Goal: Transaction & Acquisition: Download file/media

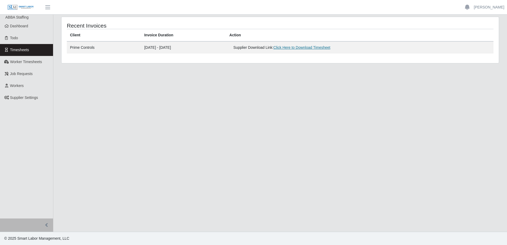
click at [306, 49] on link "Click Here to Download Timesheet" at bounding box center [302, 47] width 57 height 4
click at [23, 63] on span "Worker Timesheets" at bounding box center [26, 62] width 32 height 4
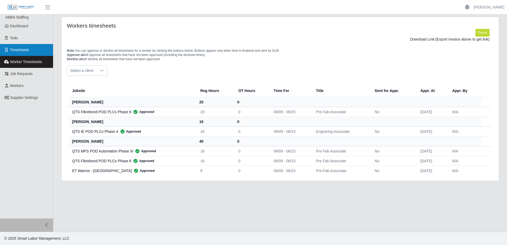
click at [27, 52] on span "Timesheets" at bounding box center [19, 50] width 19 height 4
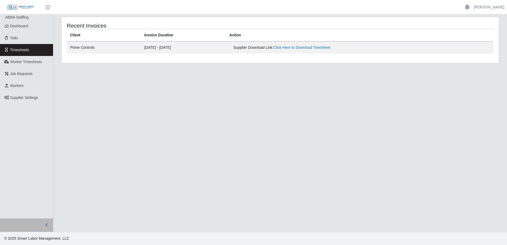
click at [197, 49] on td "[DATE] - [DATE]" at bounding box center [183, 47] width 85 height 12
click at [304, 45] on link "Click Here to Download Timesheet" at bounding box center [302, 47] width 57 height 4
